Goal: Communication & Community: Answer question/provide support

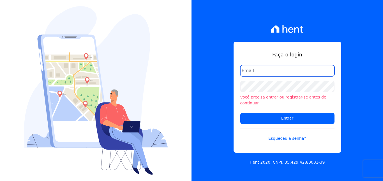
click at [282, 71] on input "email" at bounding box center [287, 70] width 94 height 11
type input "[EMAIL_ADDRESS][DOMAIN_NAME]"
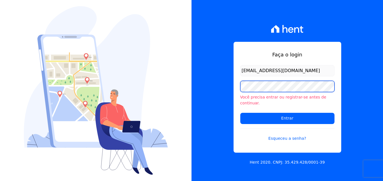
click at [240, 113] on input "Entrar" at bounding box center [287, 118] width 94 height 11
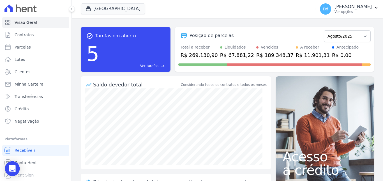
click at [13, 169] on icon "Open Intercom Messenger" at bounding box center [12, 168] width 6 height 7
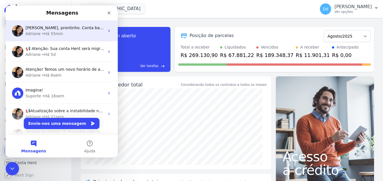
click at [60, 26] on span "David, prontinho. Conta bancária alterada. ; )" at bounding box center [81, 28] width 110 height 4
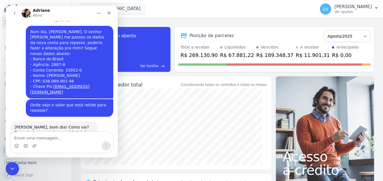
scroll to position [3947, 0]
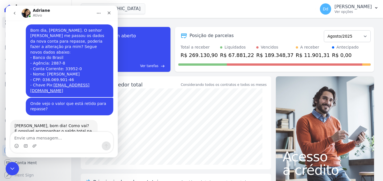
click at [48, 138] on textarea "Envie uma mensagem..." at bounding box center [61, 137] width 103 height 10
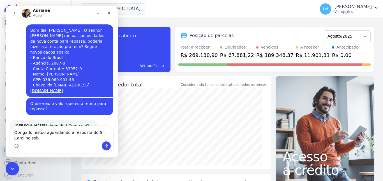
scroll to position [3953, 0]
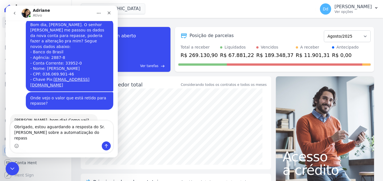
type textarea "Obrigado, estou aguardando a resposta do Sr. Carolino sobre a automatização do …"
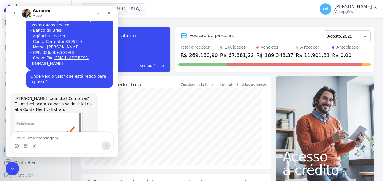
scroll to position [3975, 0]
